Goal: Check status: Check status

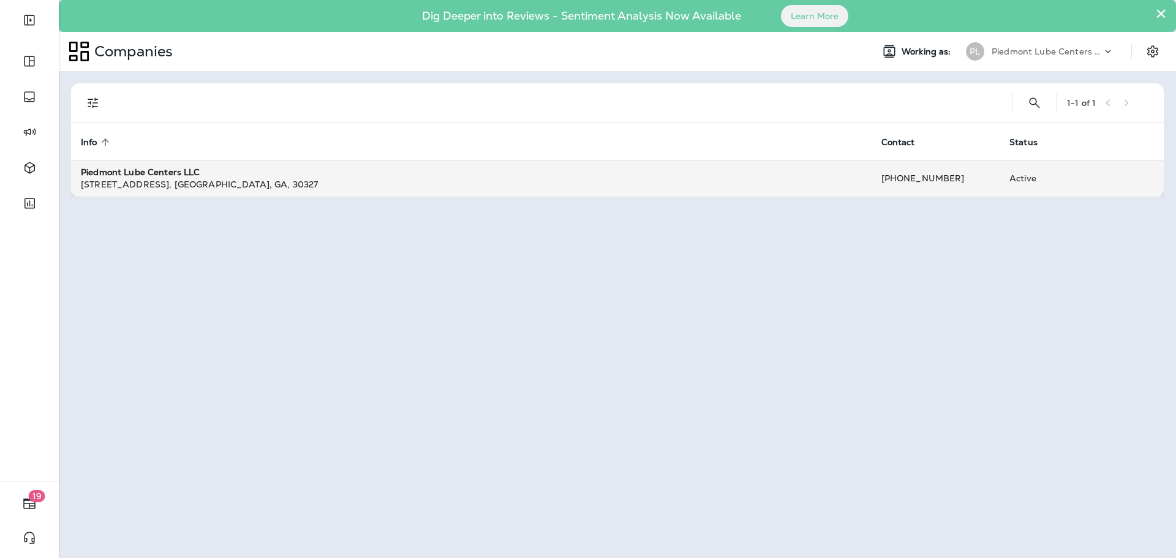
click at [130, 172] on strong "Piedmont Lube Centers LLC" at bounding box center [140, 172] width 119 height 11
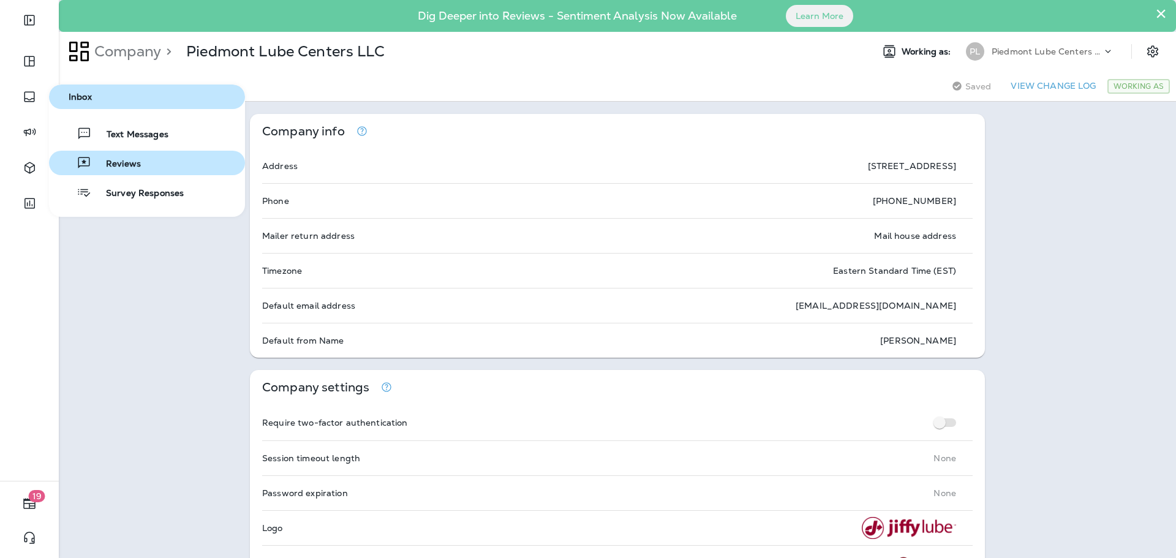
click at [131, 161] on span "Reviews" at bounding box center [116, 165] width 50 height 12
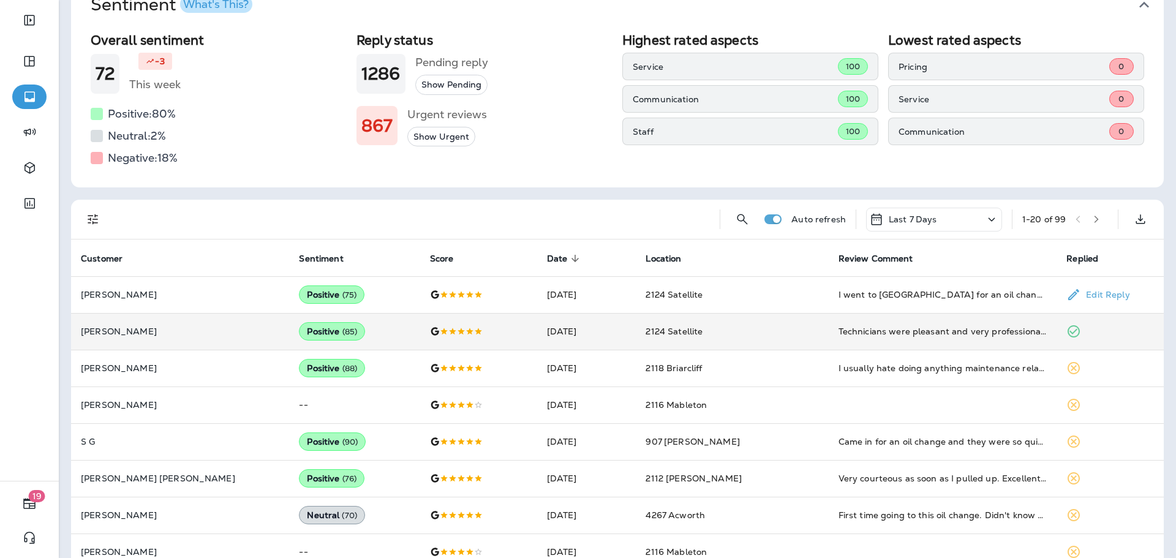
scroll to position [123, 0]
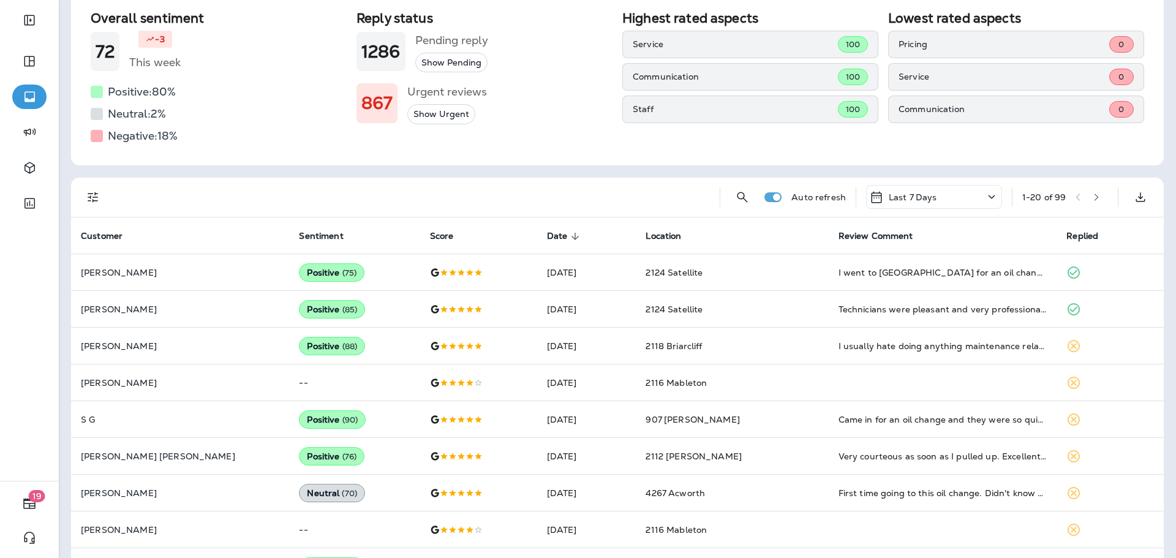
click at [547, 231] on span "Date" at bounding box center [557, 236] width 21 height 10
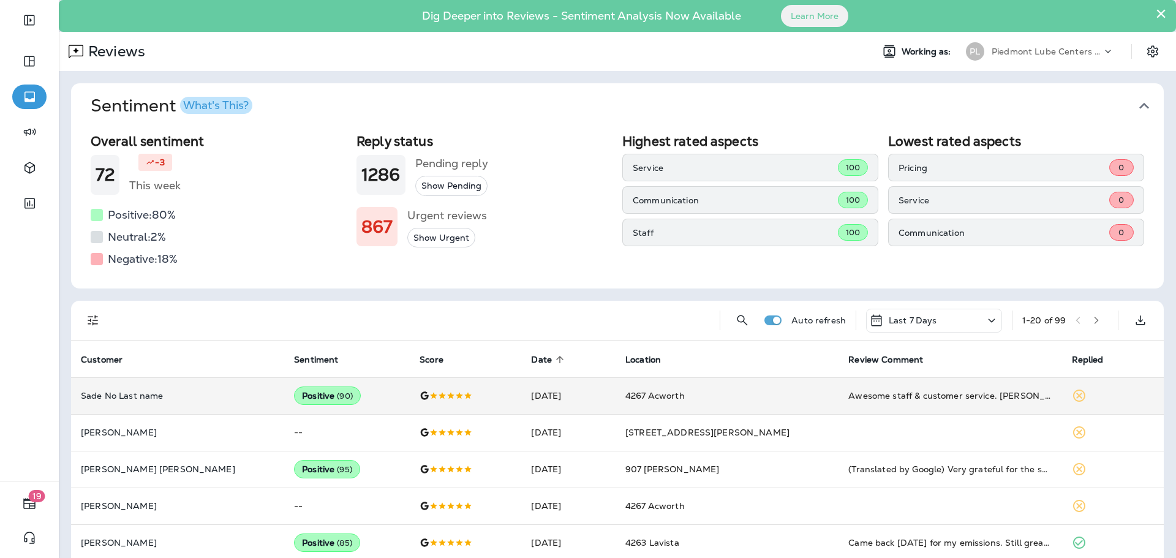
scroll to position [61, 0]
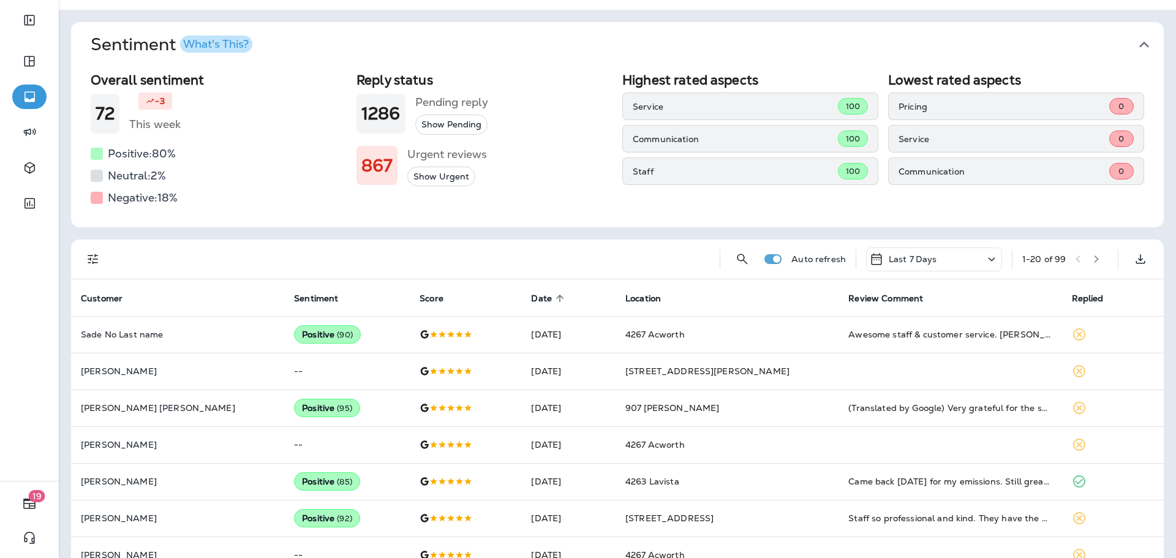
click at [498, 55] on button "Sentiment What's This?" at bounding box center [627, 44] width 1093 height 45
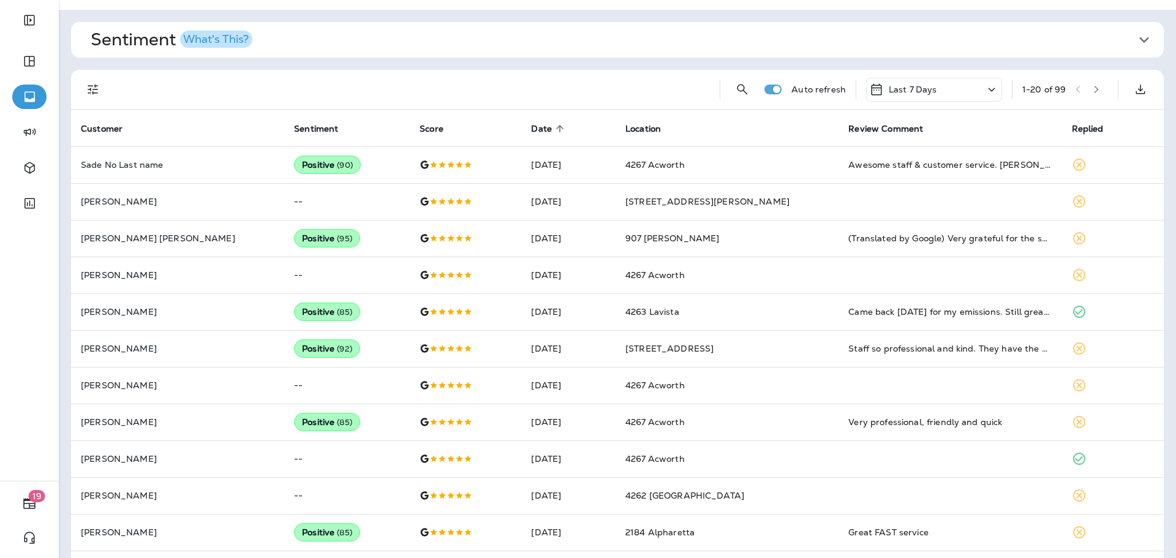
click at [498, 55] on button "Sentiment What's This?" at bounding box center [627, 40] width 1093 height 36
